Goal: Information Seeking & Learning: Learn about a topic

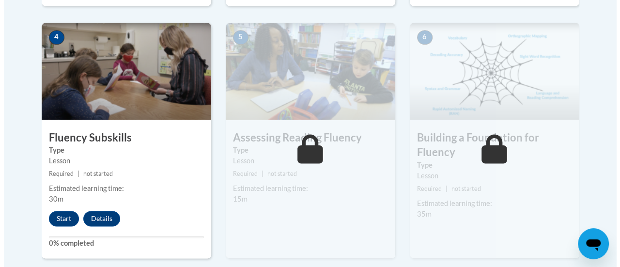
scroll to position [596, 0]
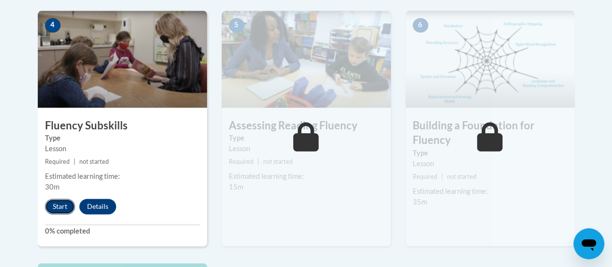
click at [59, 205] on button "Start" at bounding box center [60, 205] width 30 height 15
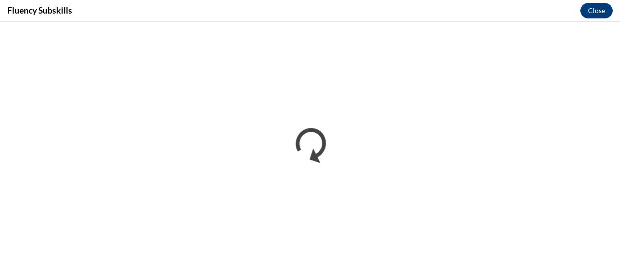
scroll to position [0, 0]
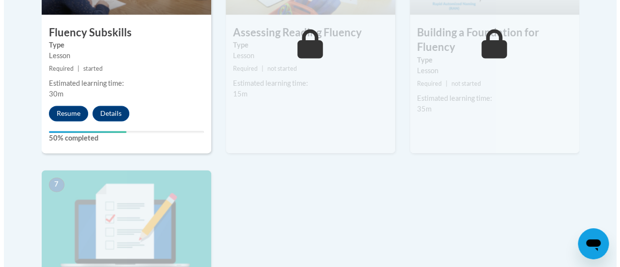
scroll to position [688, 0]
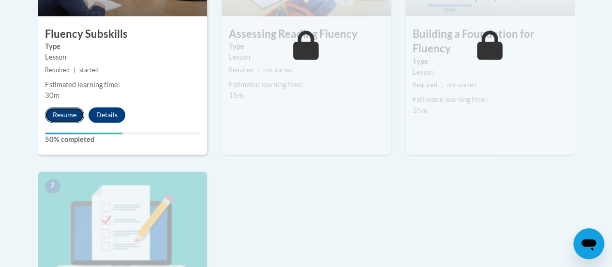
click at [69, 114] on button "Resume" at bounding box center [64, 114] width 39 height 15
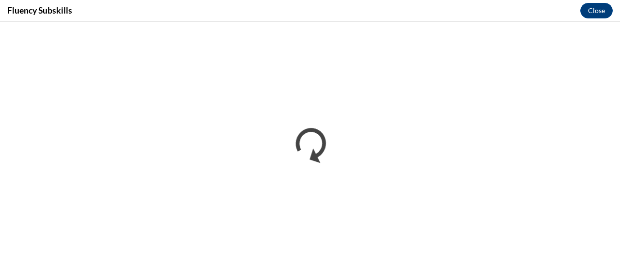
scroll to position [0, 0]
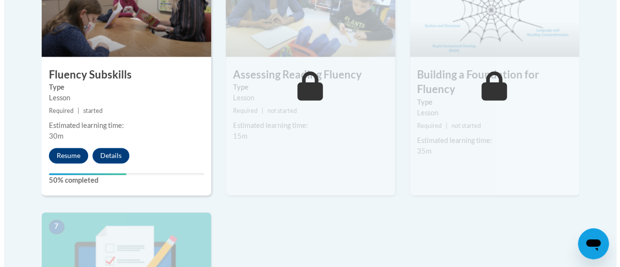
scroll to position [649, 0]
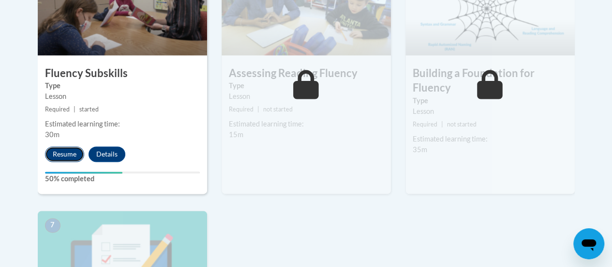
click at [75, 148] on button "Resume" at bounding box center [64, 153] width 39 height 15
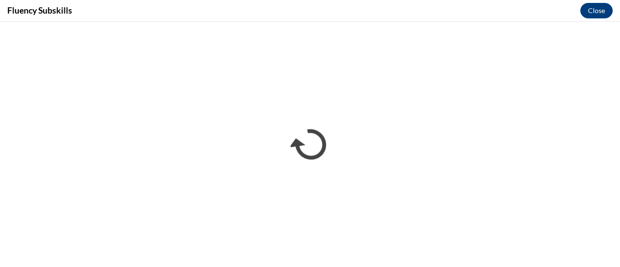
scroll to position [0, 0]
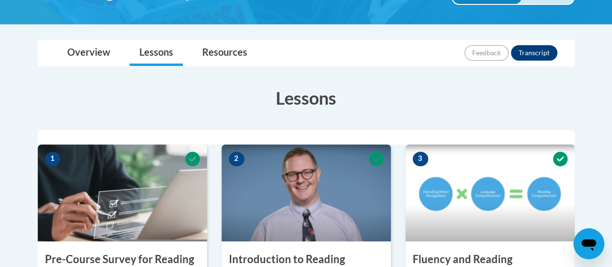
scroll to position [194, 0]
